Goal: Information Seeking & Learning: Learn about a topic

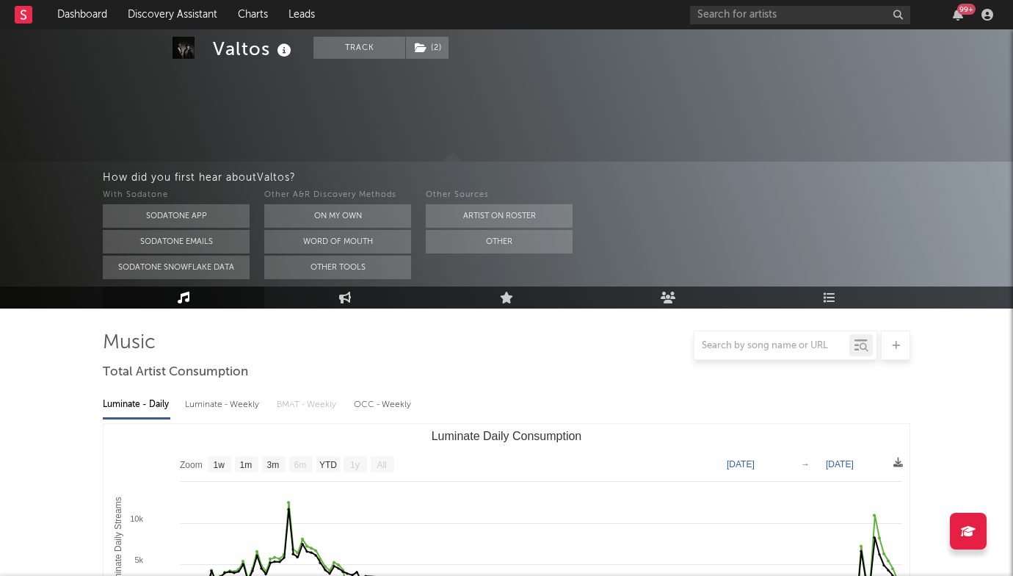
select select "1w"
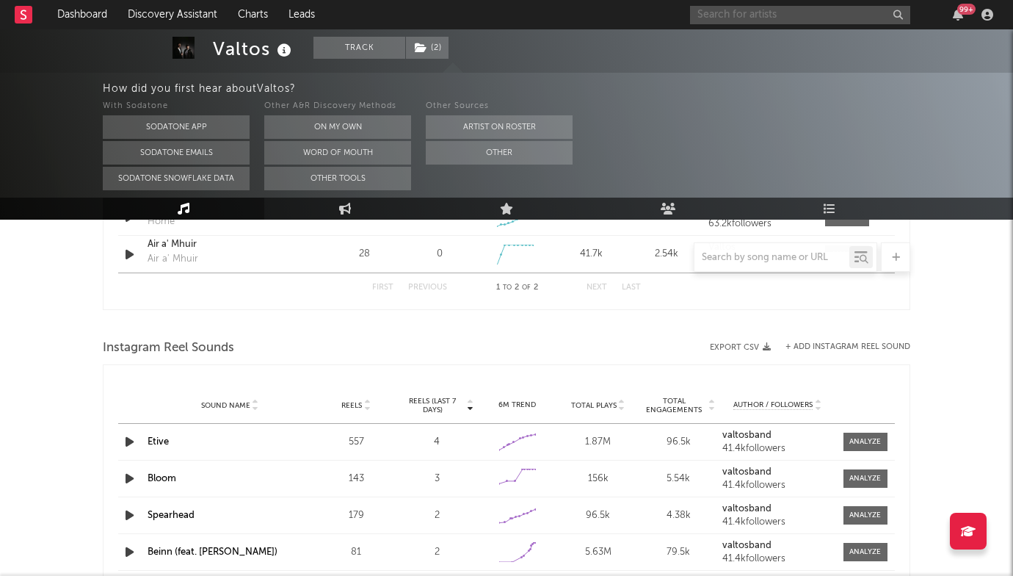
click at [701, 15] on input "text" at bounding box center [800, 15] width 220 height 18
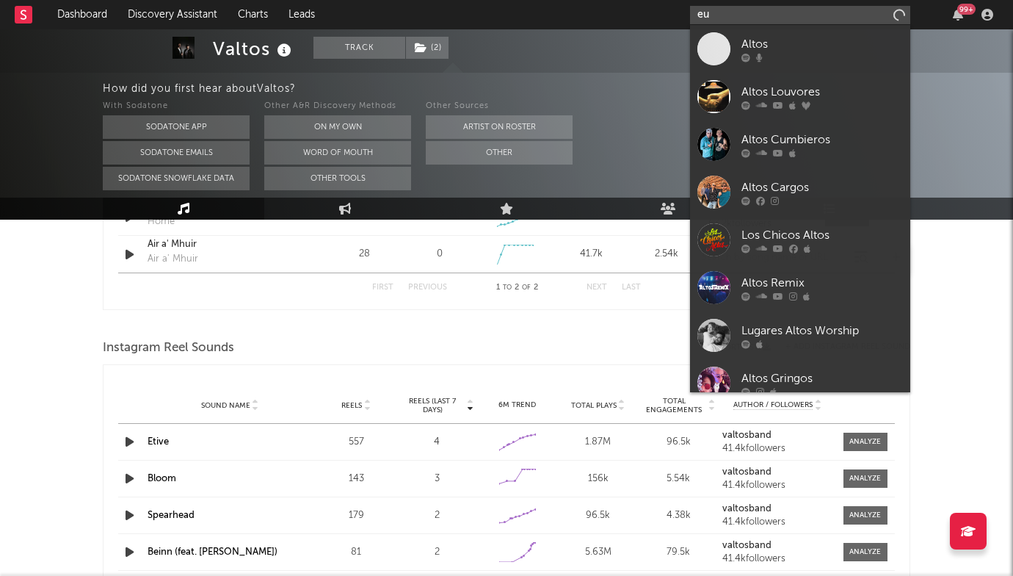
type input "e"
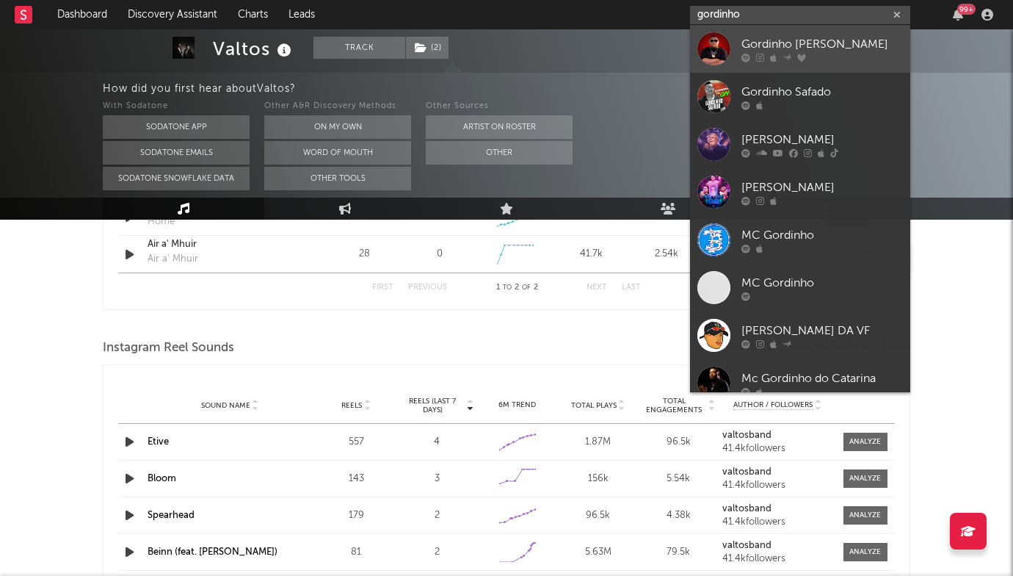
type input "gordinho"
click at [749, 49] on div "Gordinho [PERSON_NAME]" at bounding box center [822, 44] width 162 height 18
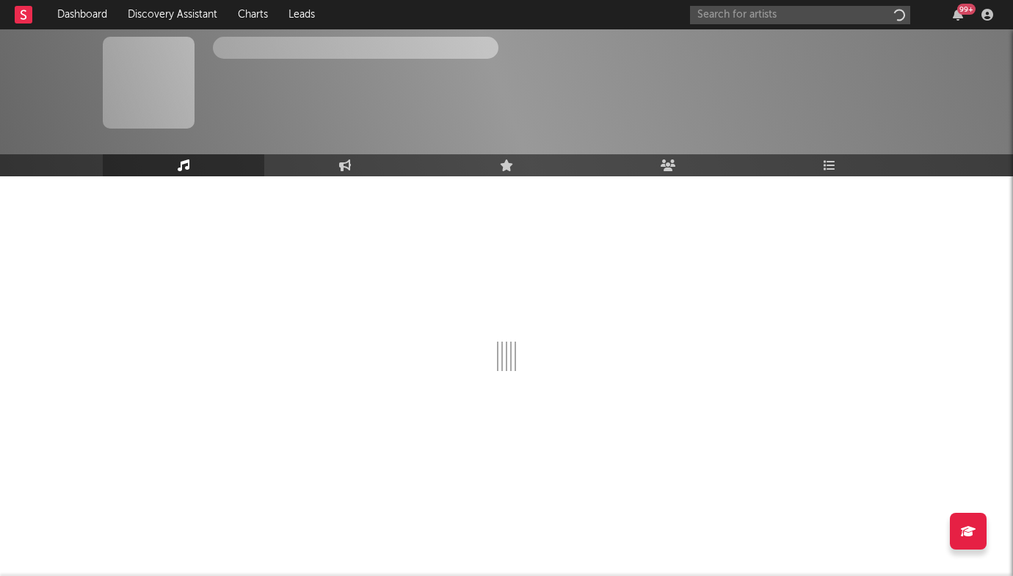
scroll to position [10, 0]
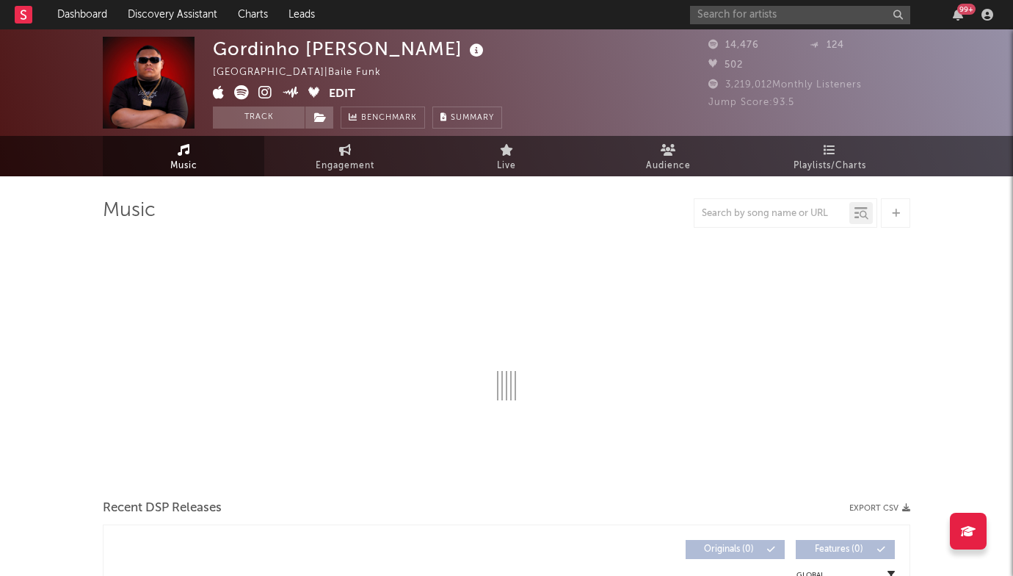
select select "1w"
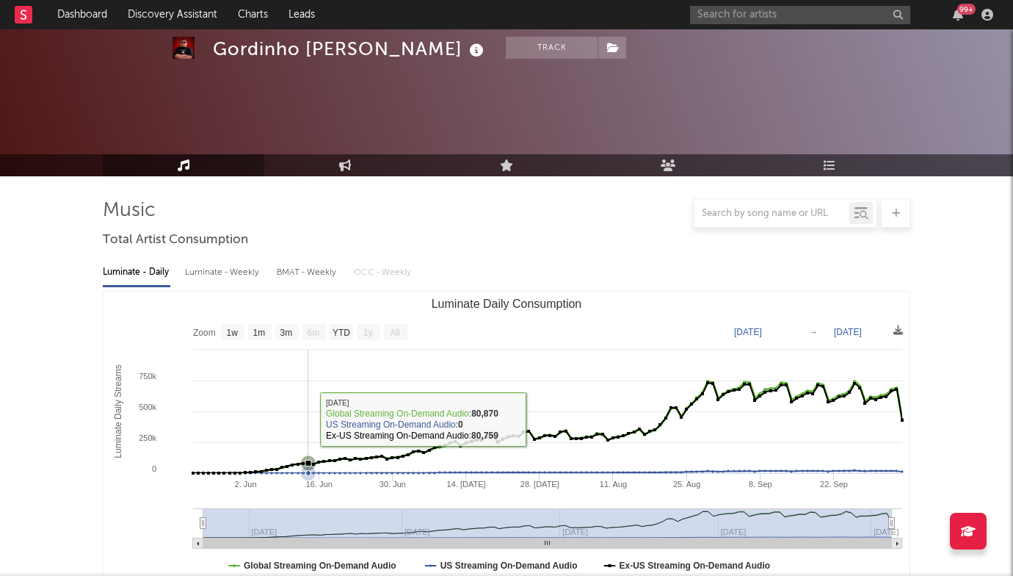
scroll to position [427, 0]
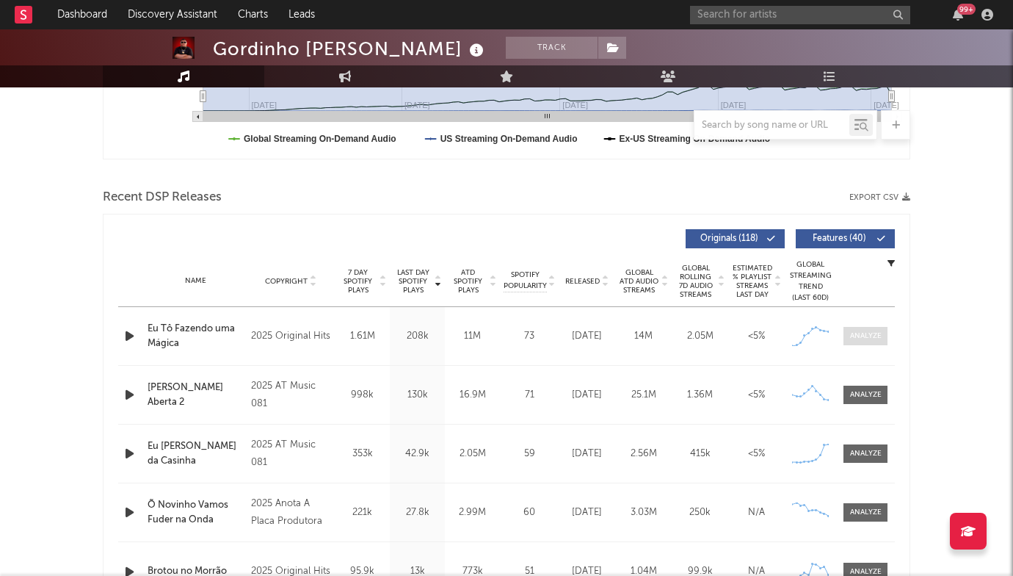
click at [866, 335] on div at bounding box center [866, 335] width 32 height 11
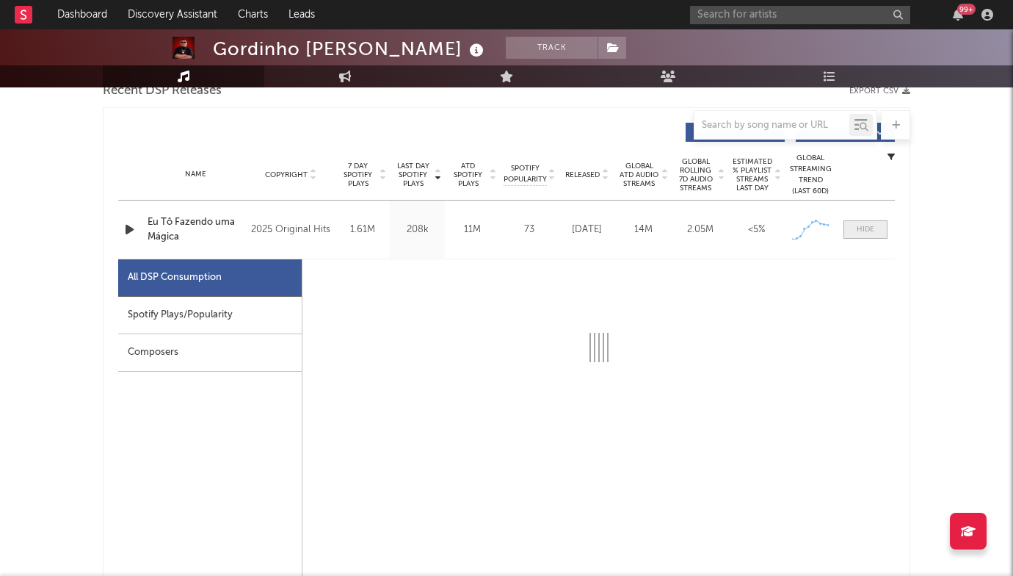
scroll to position [538, 0]
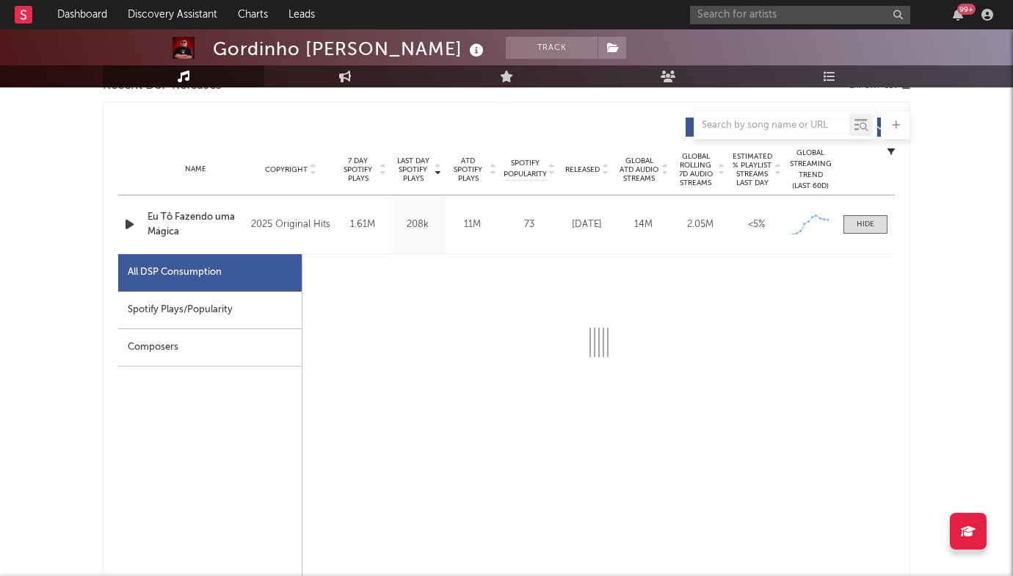
select select "1w"
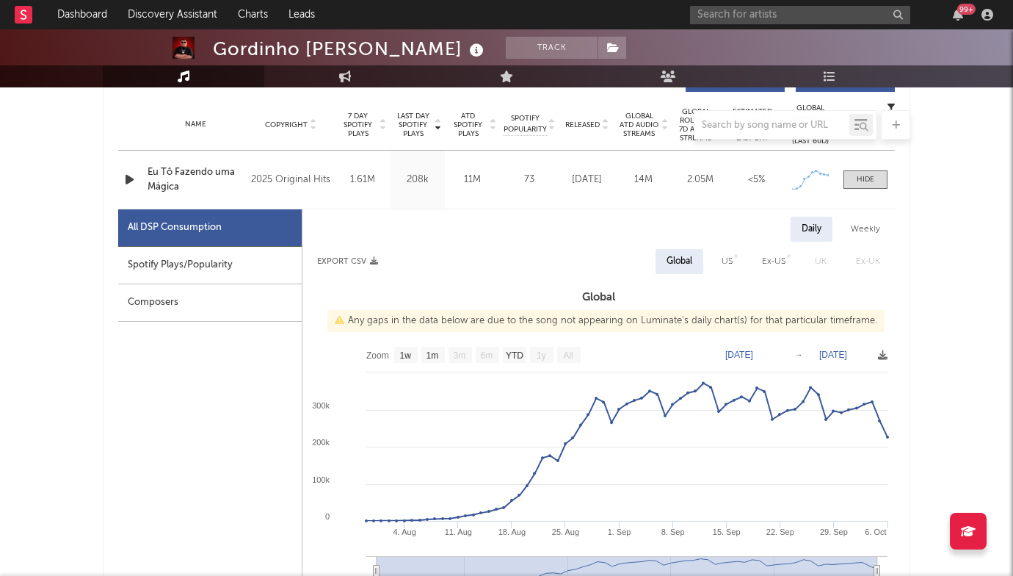
scroll to position [584, 0]
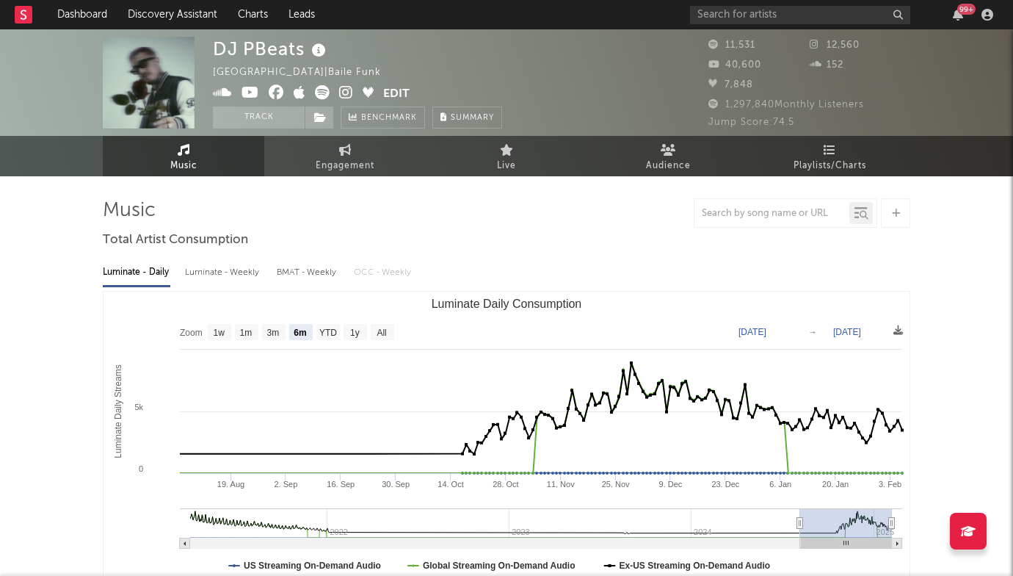
select select "6m"
